Goal: Check status: Check status

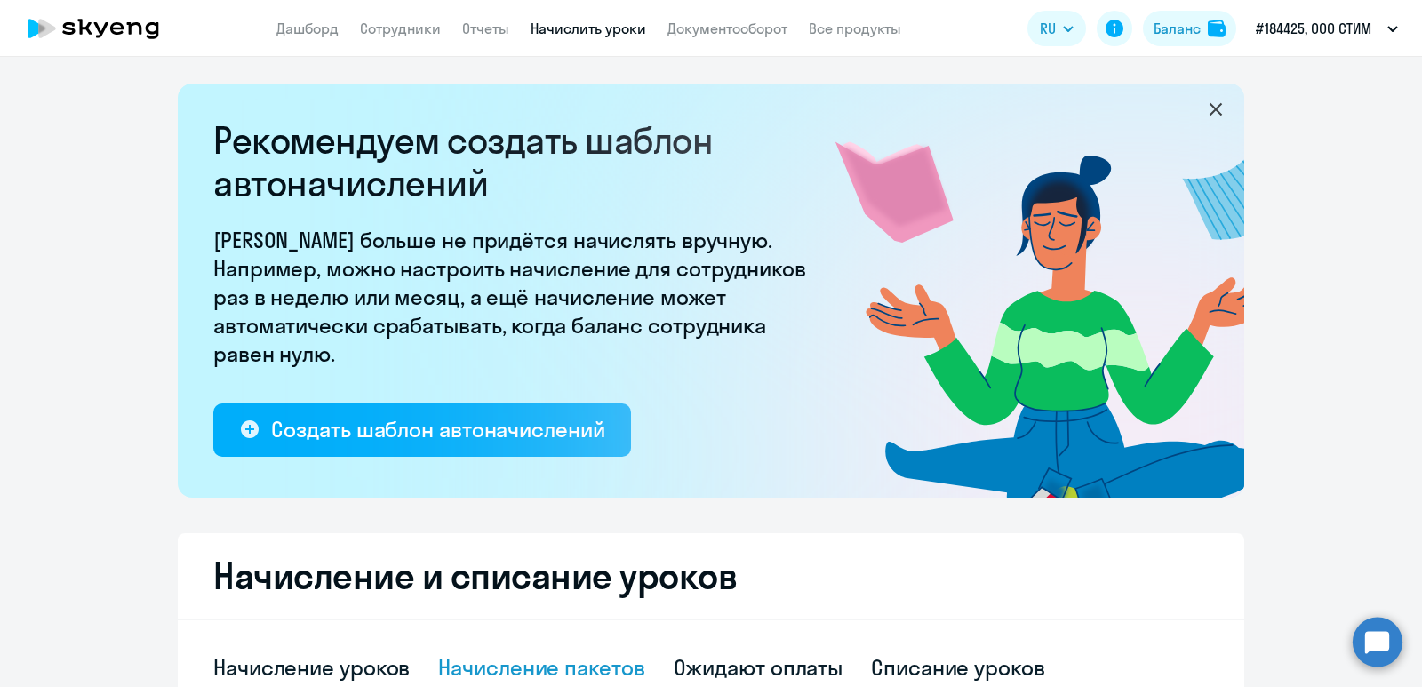
select select "10"
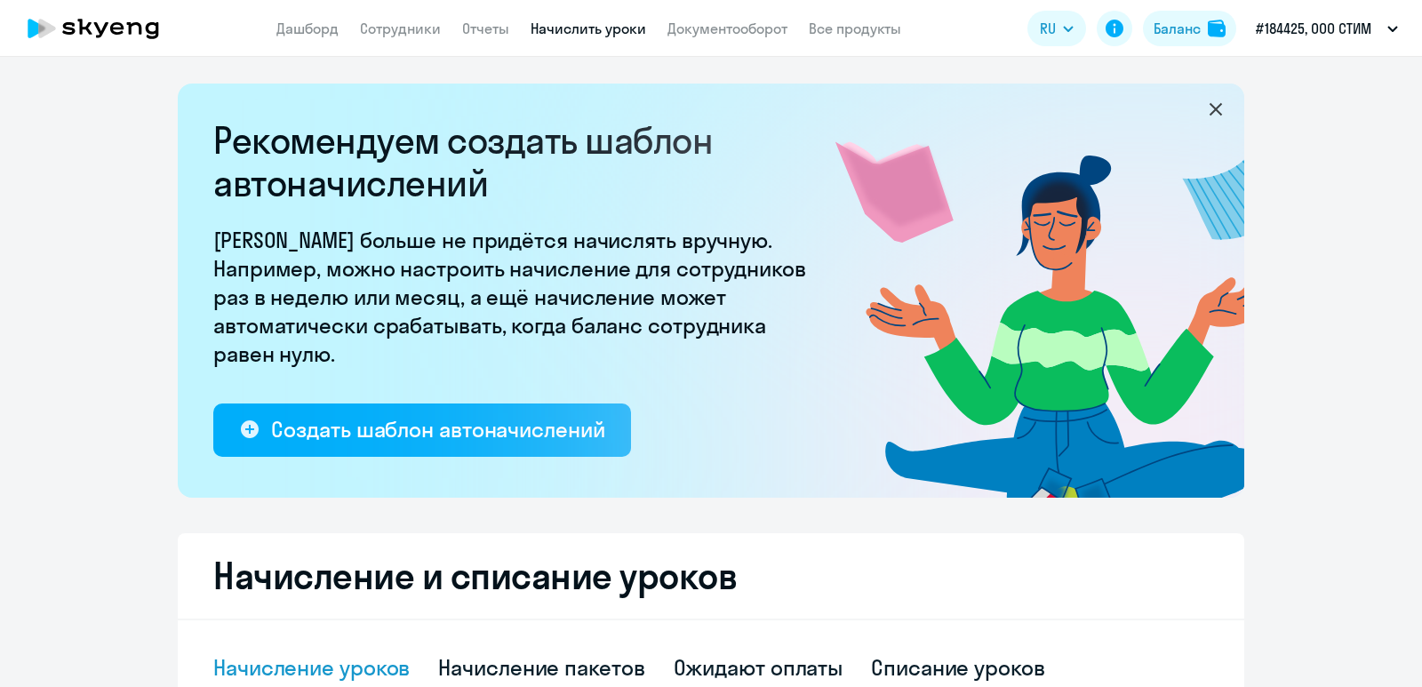
select select "10"
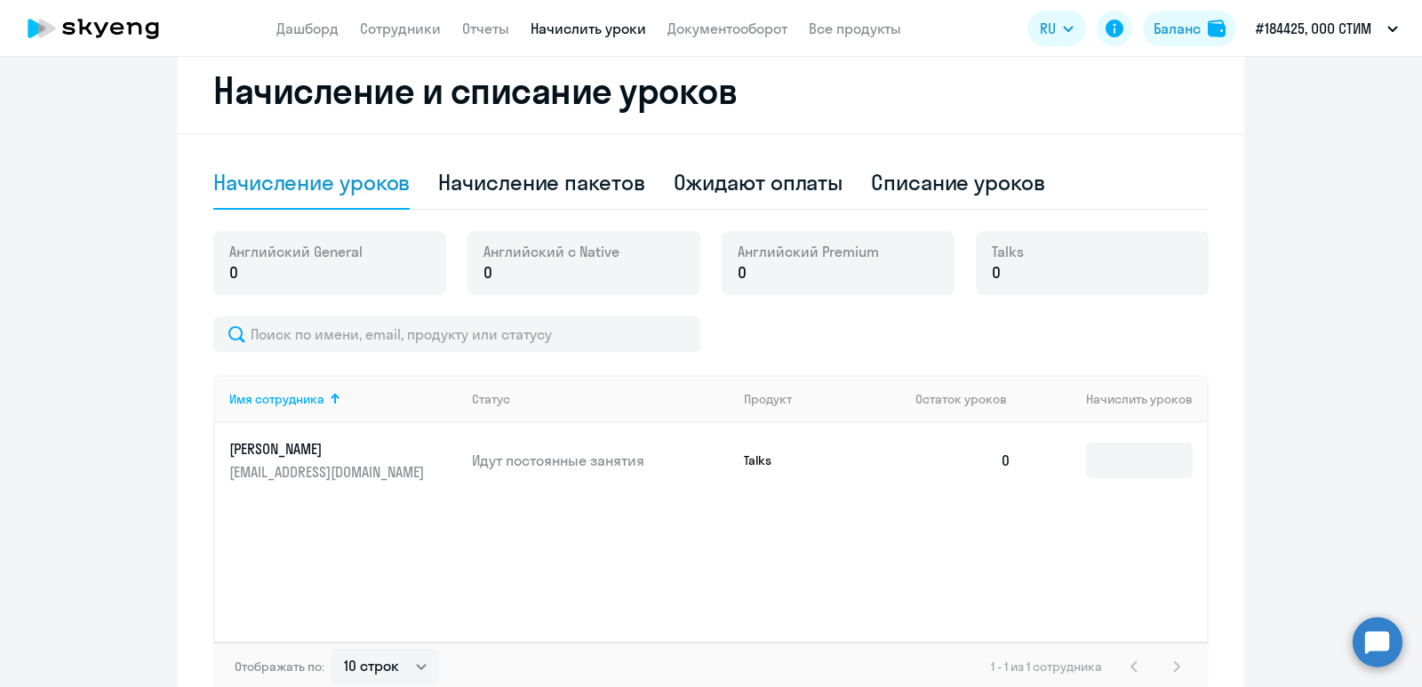
scroll to position [533, 0]
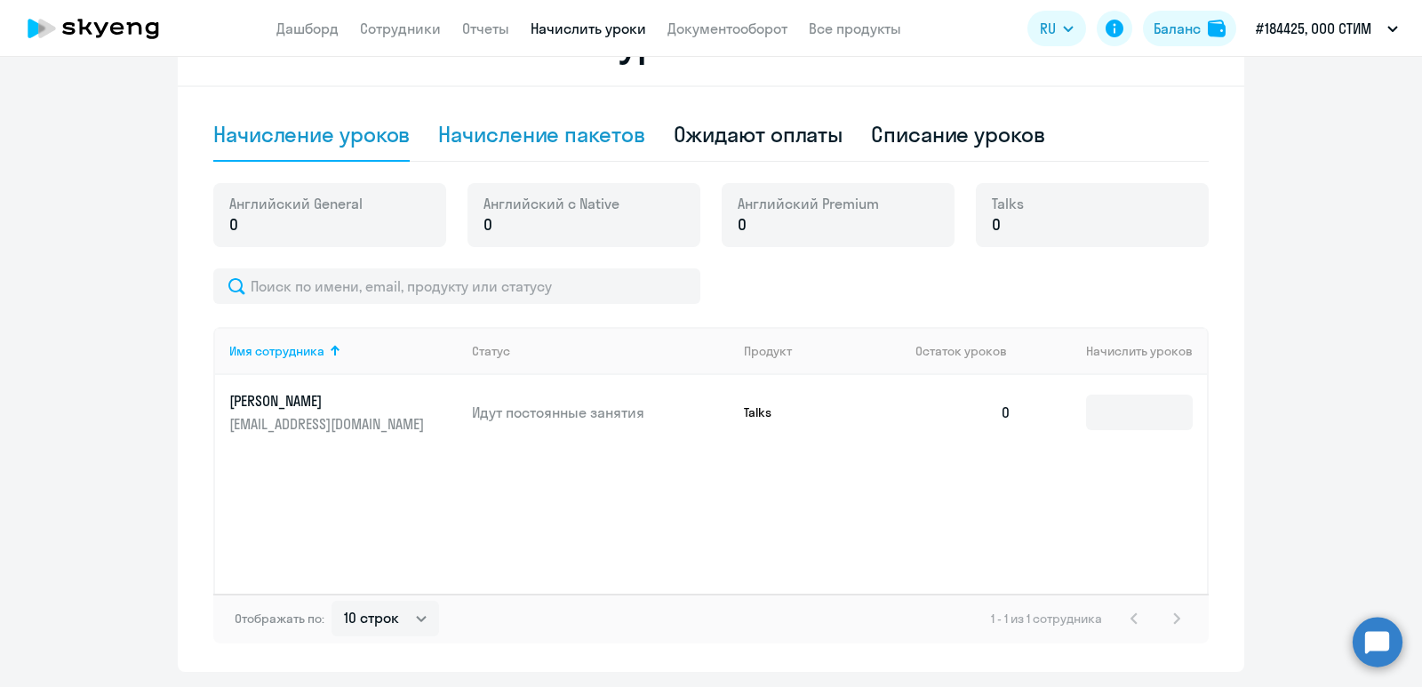
click at [488, 133] on div "Начисление пакетов" at bounding box center [541, 134] width 206 height 28
select select "10"
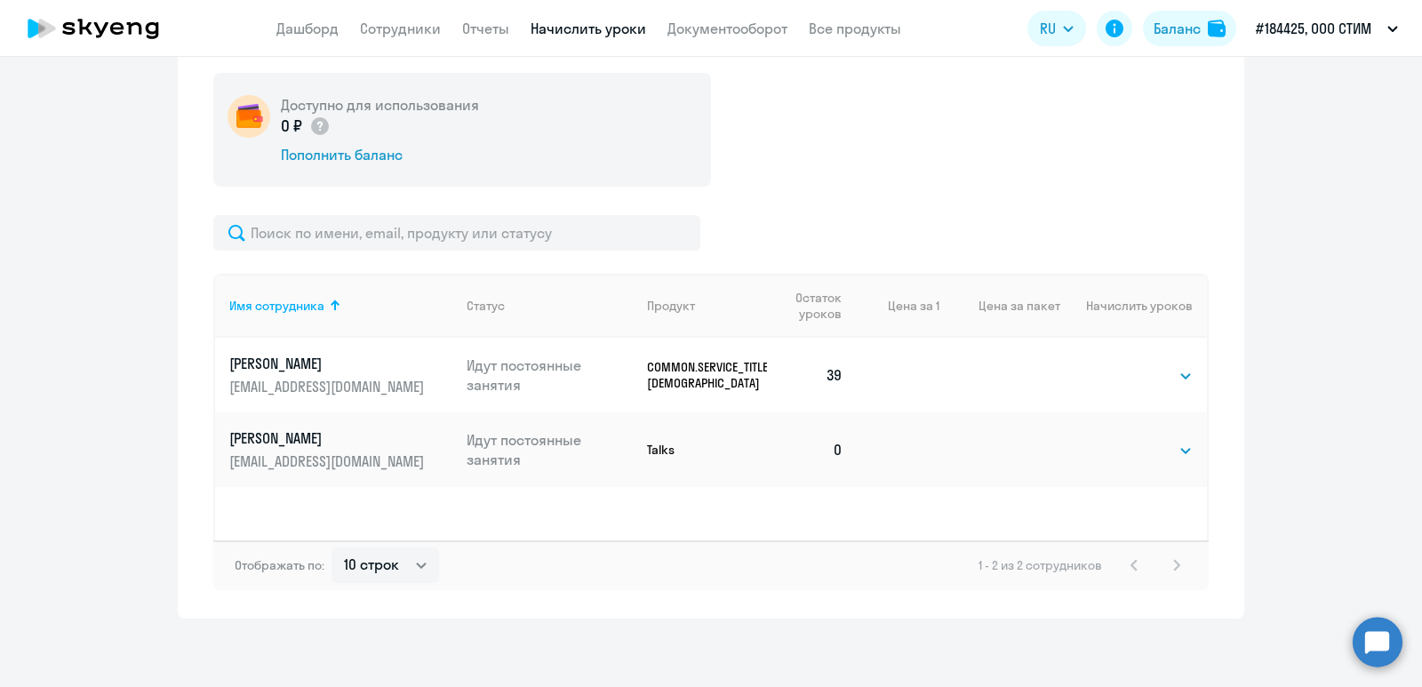
scroll to position [646, 0]
